Goal: Find specific page/section: Find specific page/section

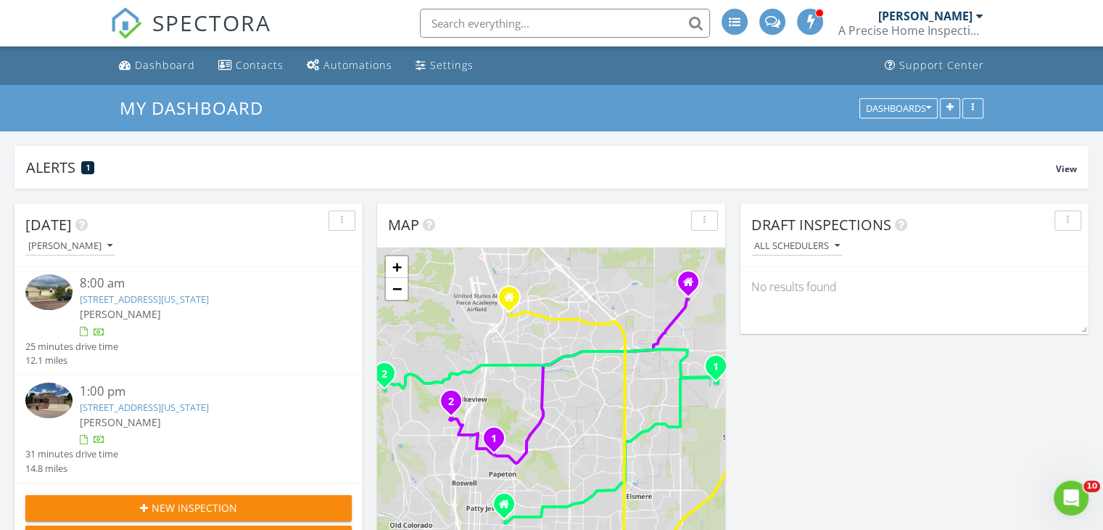
click at [170, 309] on div "[PERSON_NAME]" at bounding box center [202, 313] width 245 height 15
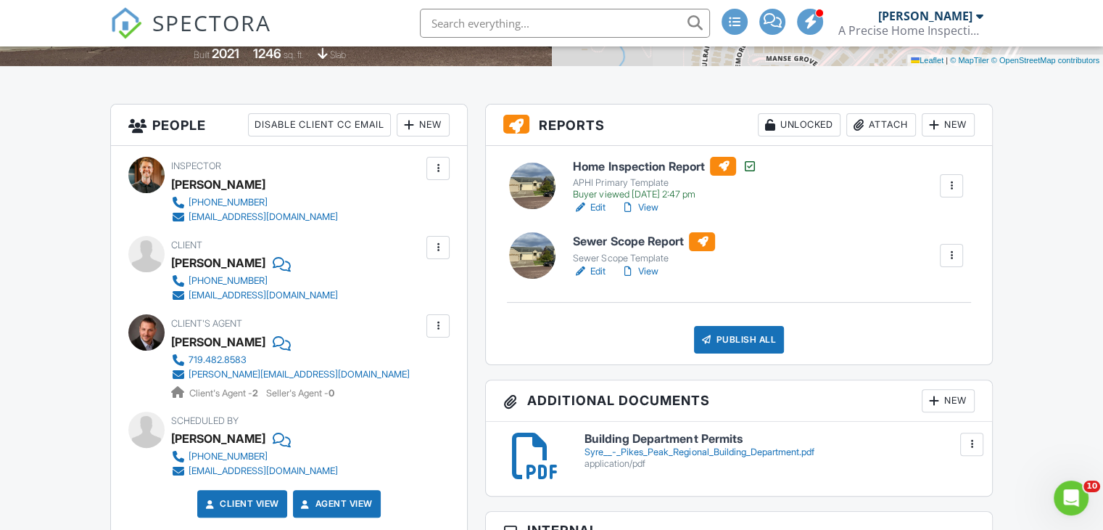
scroll to position [322, 0]
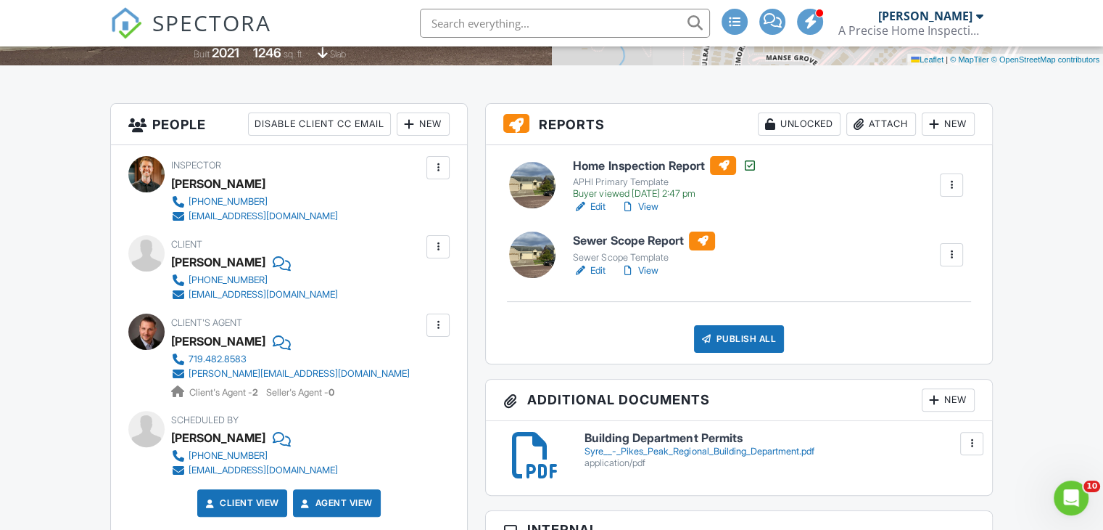
click at [681, 247] on h6 "Sewer Scope Report" at bounding box center [644, 240] width 142 height 19
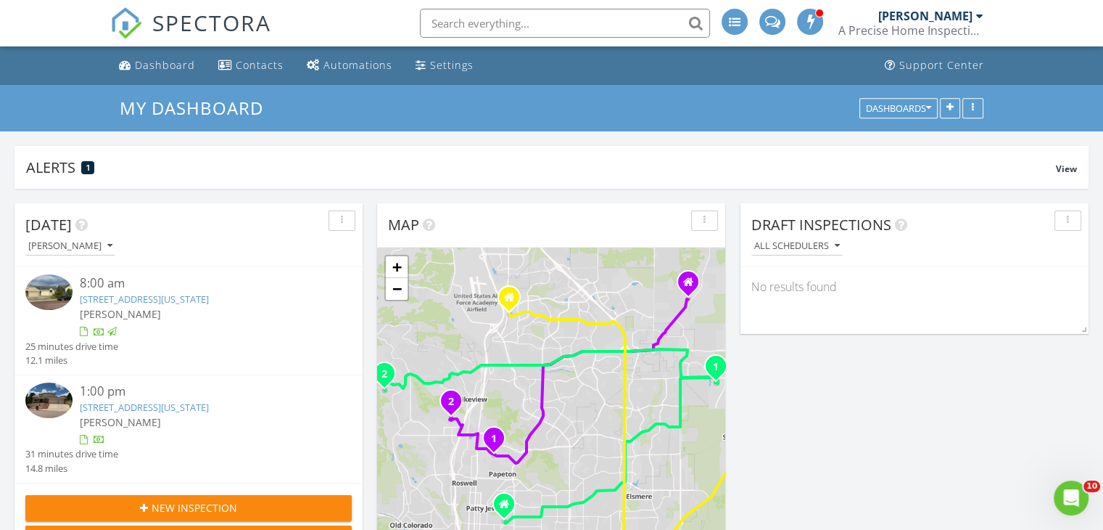
click at [171, 419] on div "[PERSON_NAME]" at bounding box center [202, 421] width 245 height 15
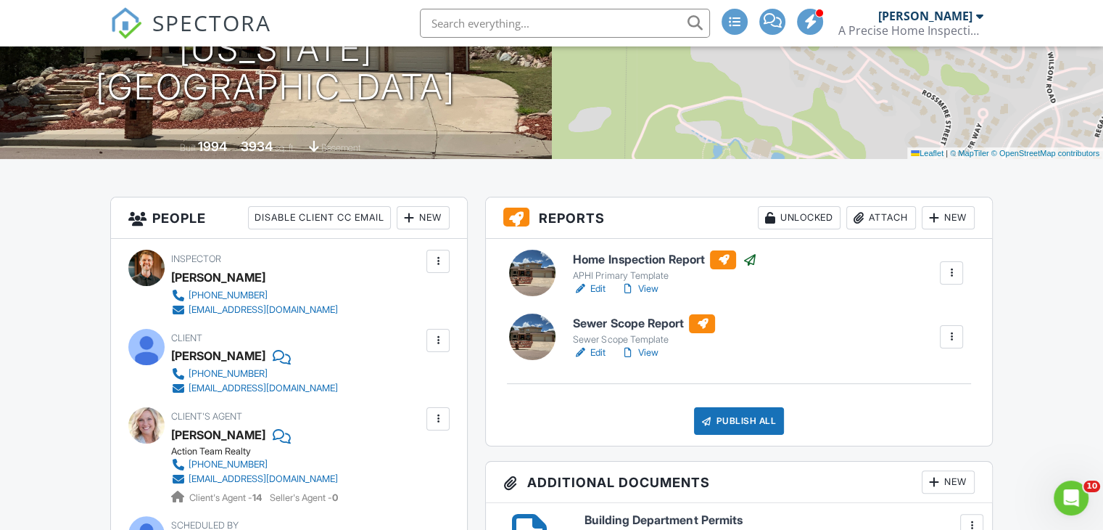
scroll to position [237, 0]
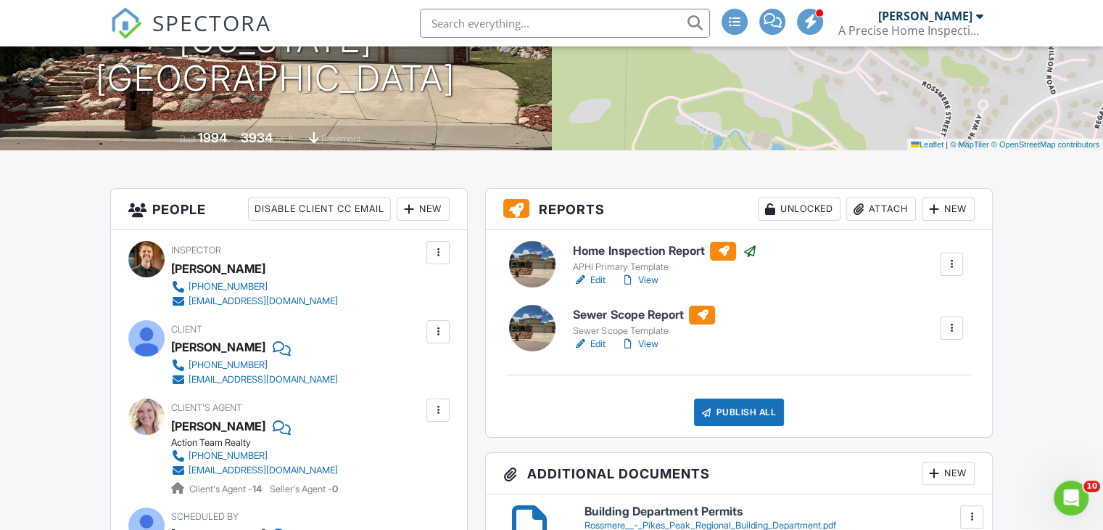
click at [683, 326] on div "Sewer Scope Template" at bounding box center [644, 331] width 142 height 12
